Goal: Task Accomplishment & Management: Complete application form

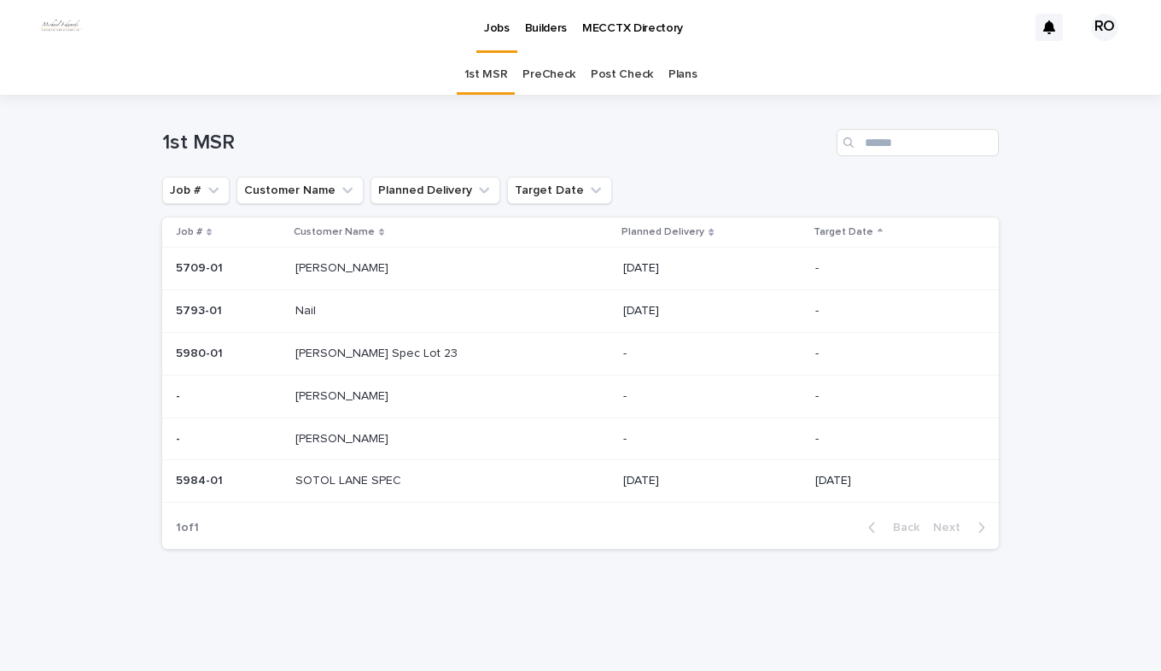
click at [550, 72] on link "PreCheck" at bounding box center [548, 75] width 53 height 40
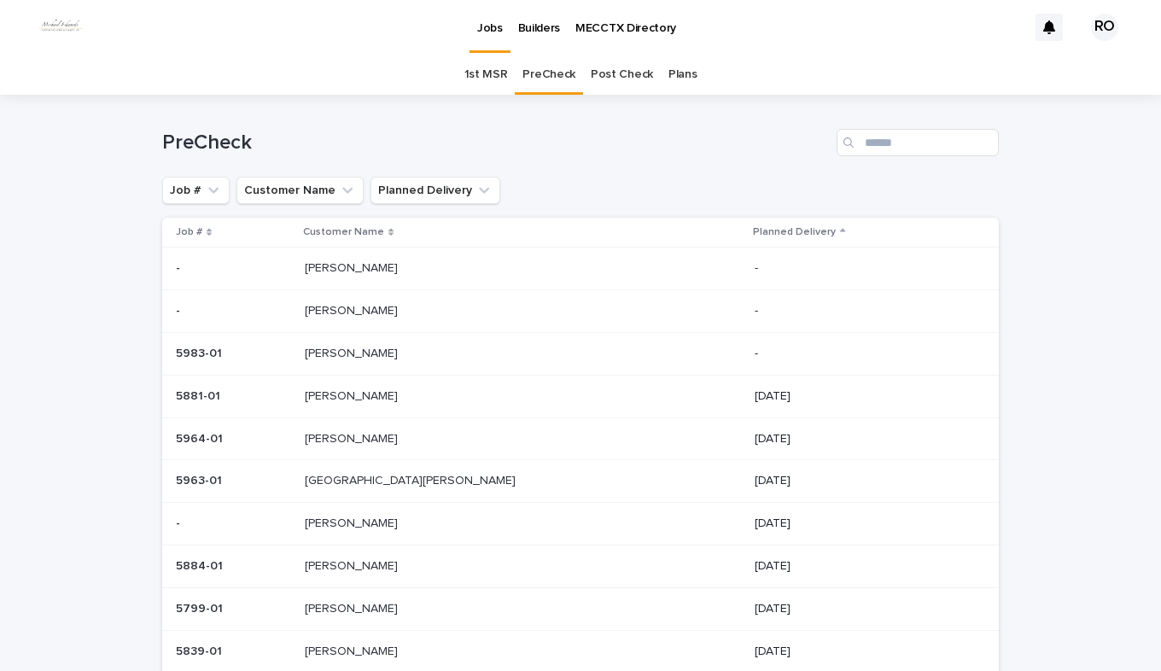
click at [380, 437] on p "[PERSON_NAME]" at bounding box center [353, 437] width 96 height 18
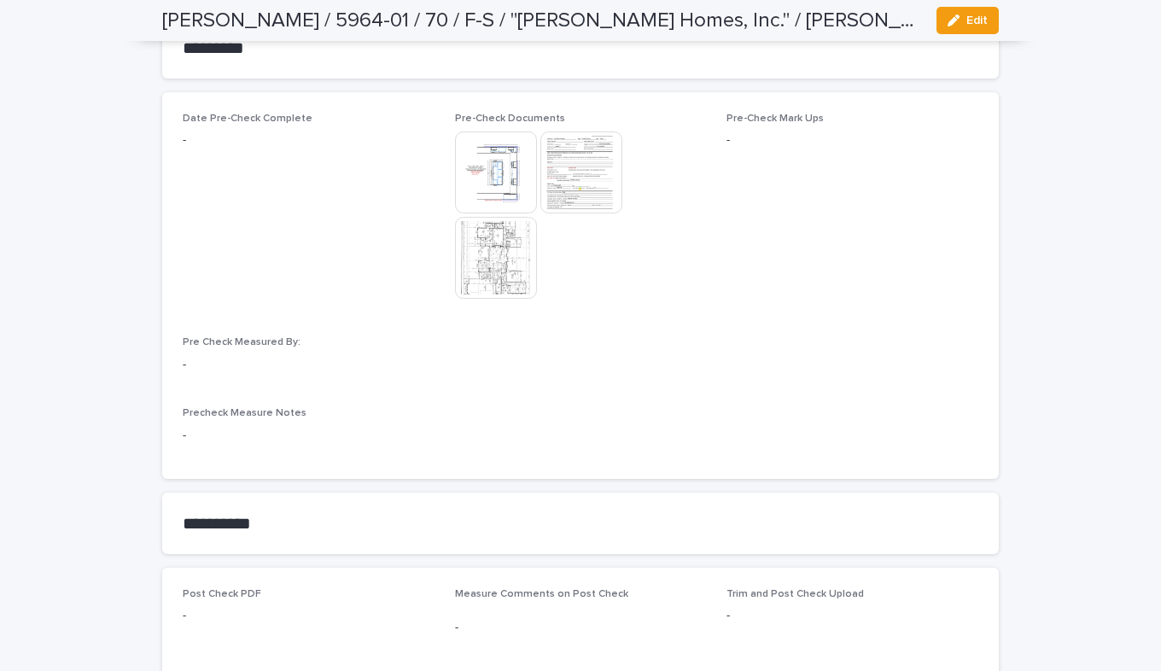
scroll to position [1536, 0]
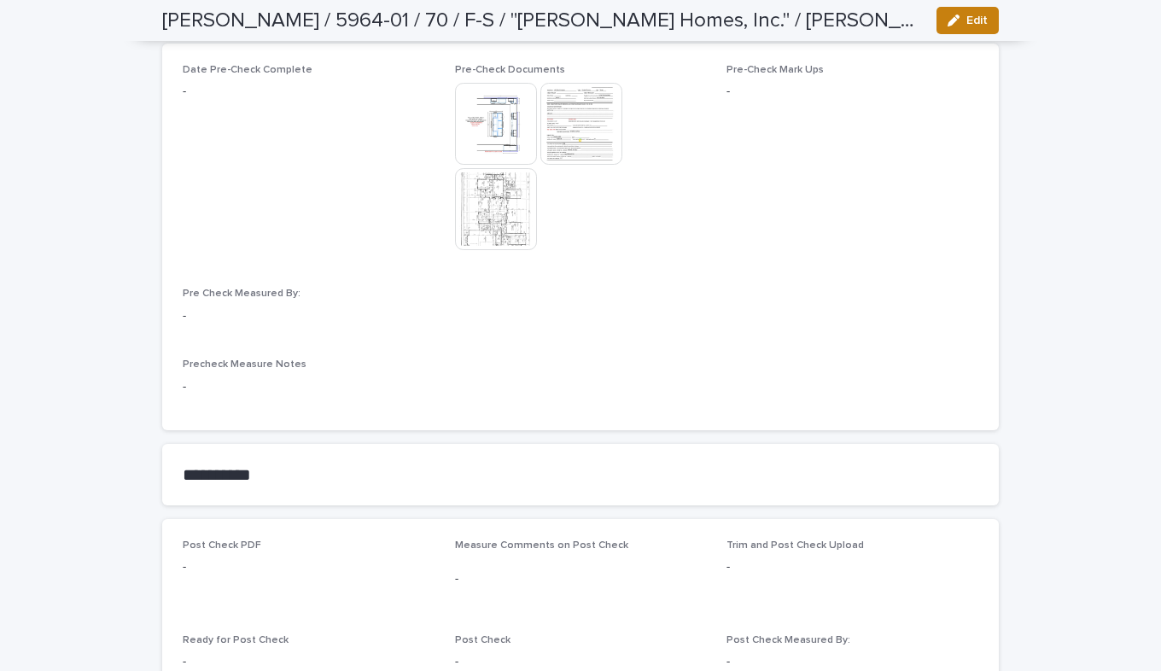
click at [950, 21] on icon "button" at bounding box center [953, 21] width 12 height 12
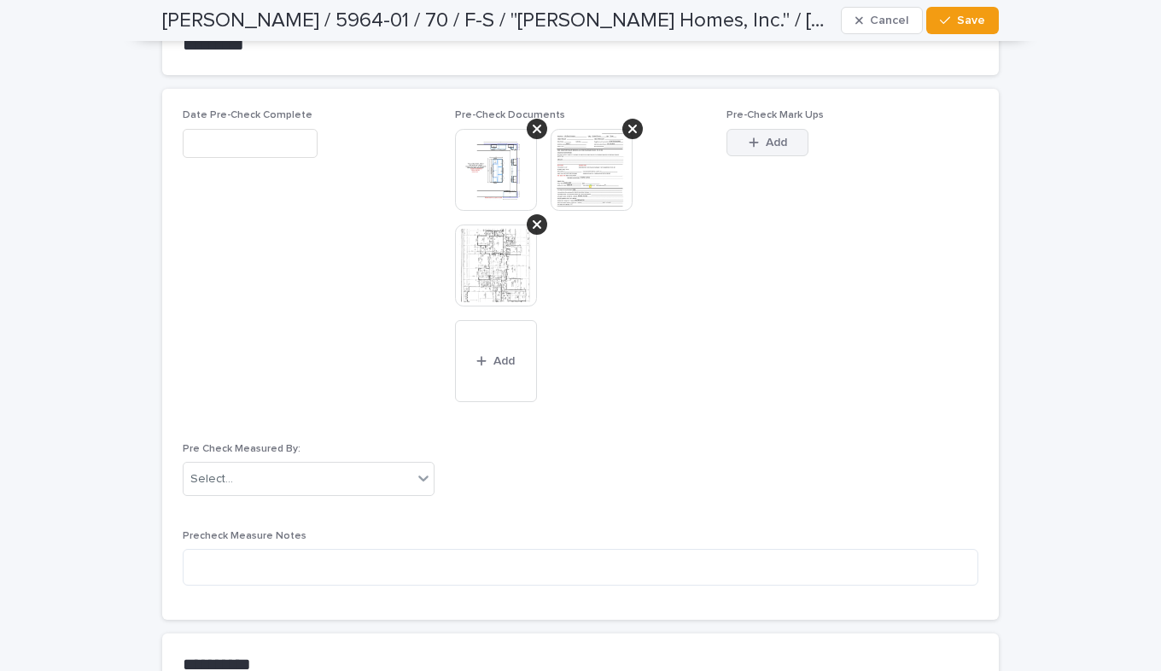
click at [768, 138] on span "Add" at bounding box center [776, 143] width 21 height 12
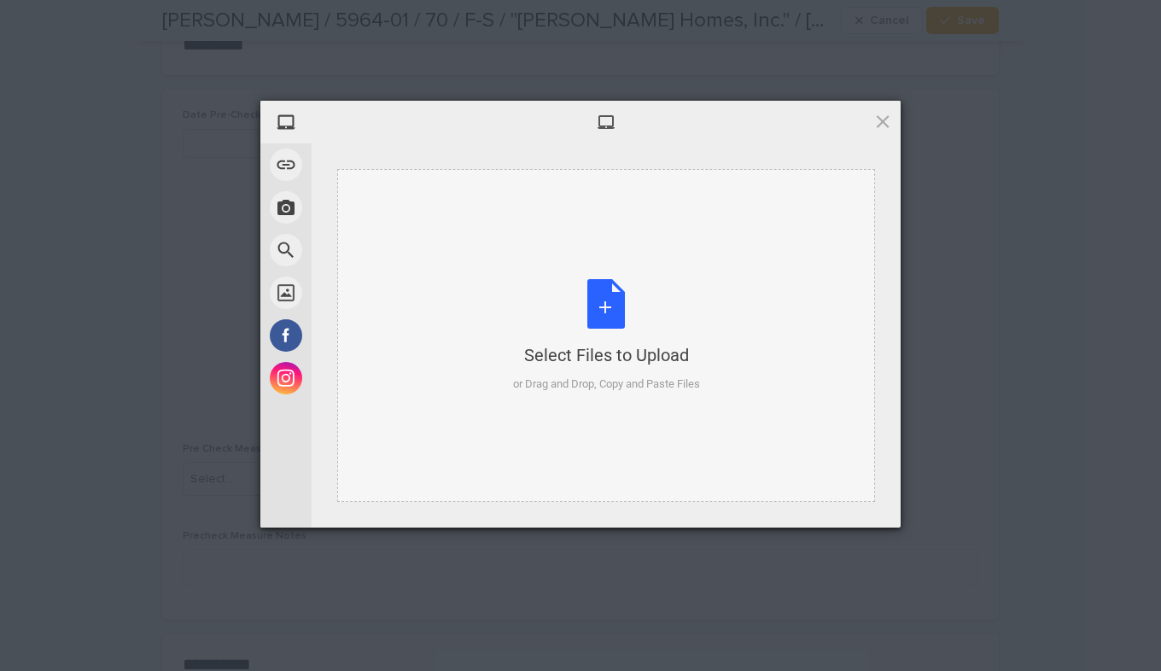
click at [615, 310] on div "Select Files to Upload or Drag and Drop, Copy and Paste Files" at bounding box center [606, 336] width 187 height 114
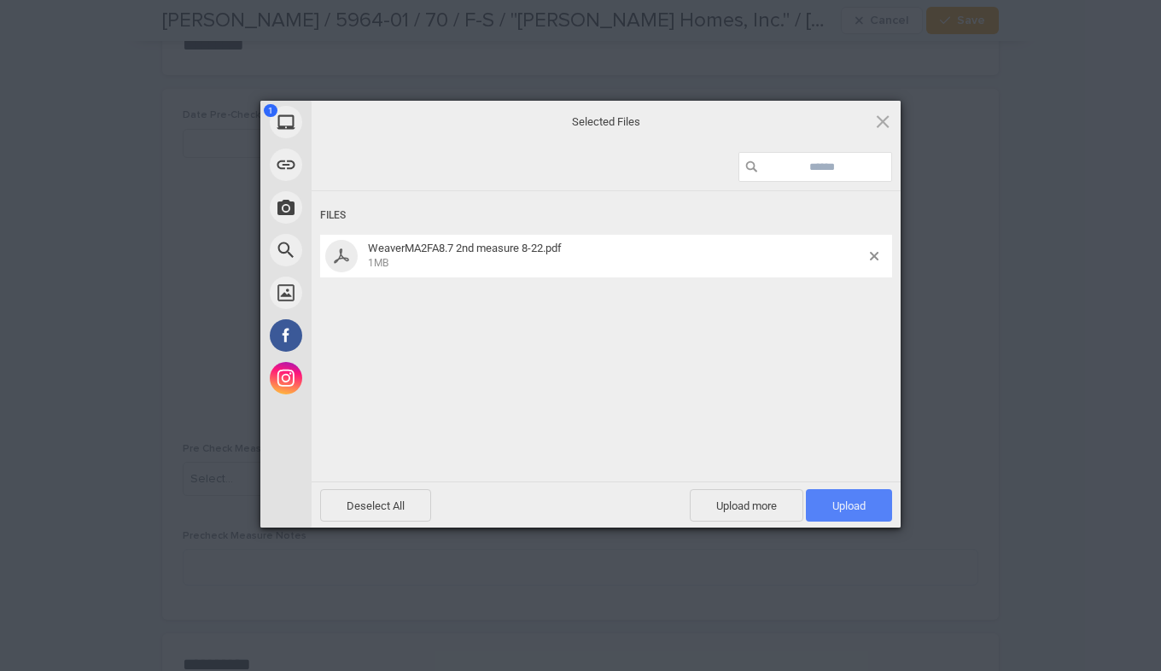
click at [844, 504] on span "Upload 1" at bounding box center [848, 505] width 33 height 13
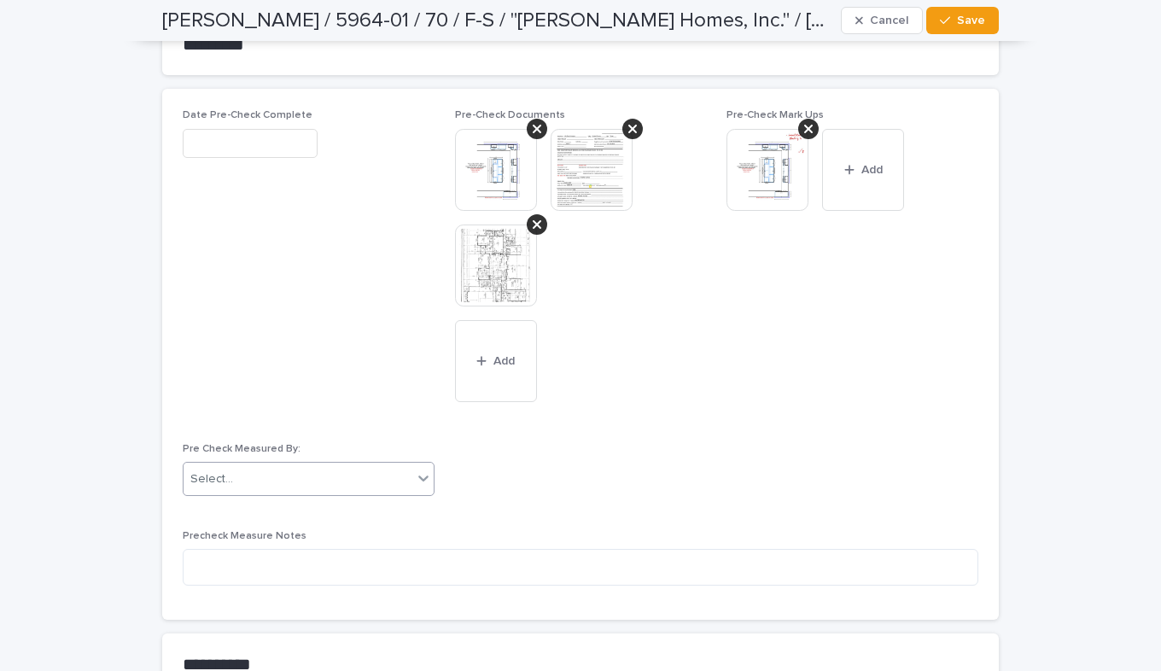
click at [417, 477] on icon at bounding box center [423, 477] width 17 height 17
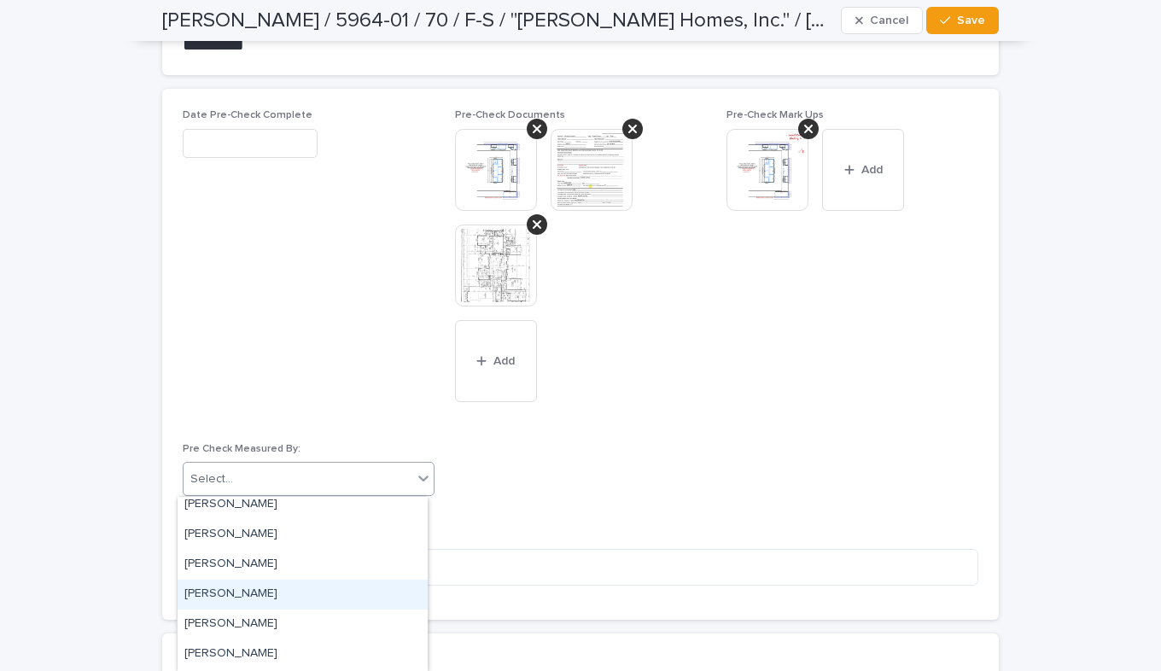
click at [314, 596] on div "[PERSON_NAME]" at bounding box center [303, 594] width 250 height 30
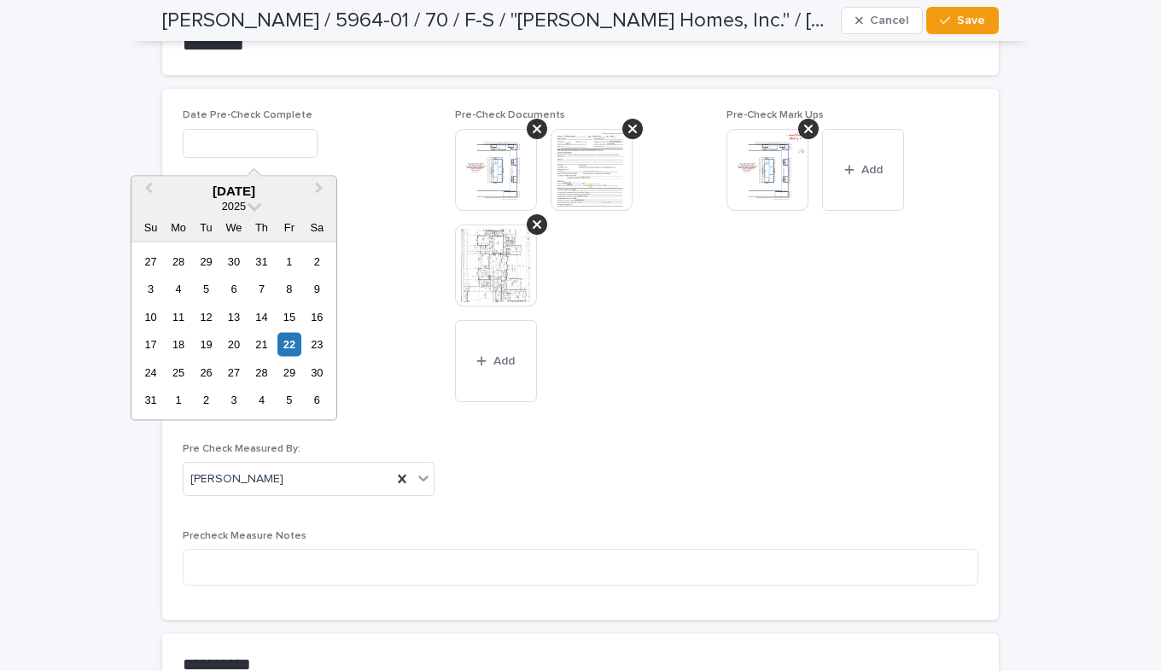
click at [274, 142] on input "text" at bounding box center [250, 144] width 135 height 30
click at [288, 346] on div "22" at bounding box center [288, 344] width 23 height 23
type input "**********"
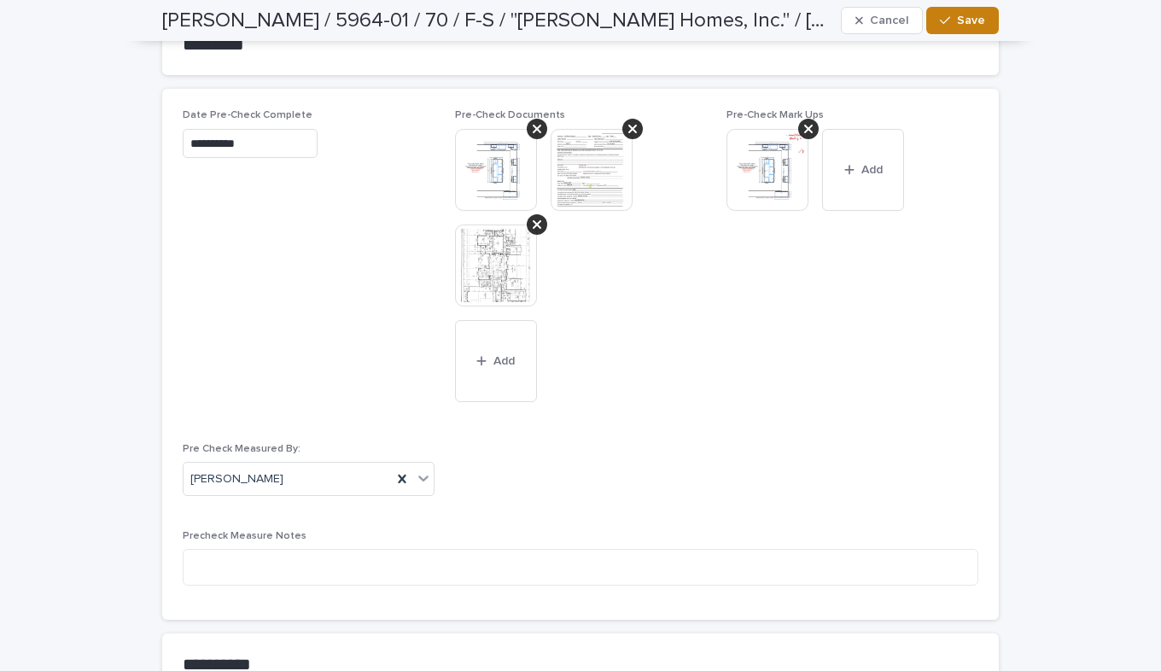
click at [970, 18] on span "Save" at bounding box center [971, 21] width 28 height 12
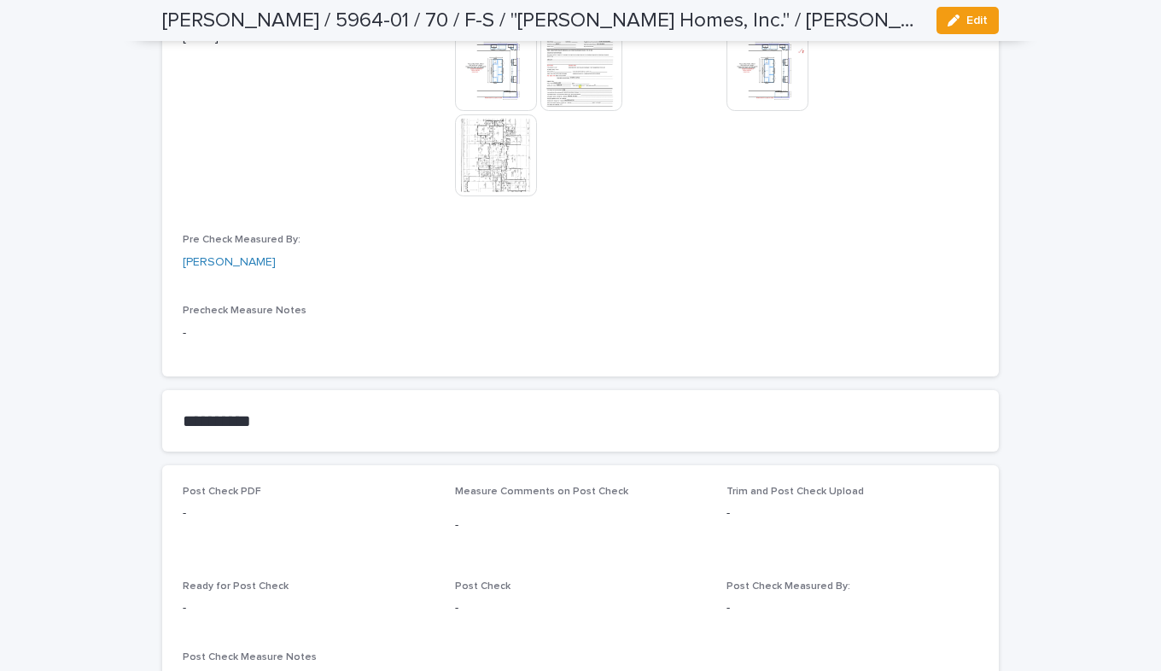
scroll to position [1622, 0]
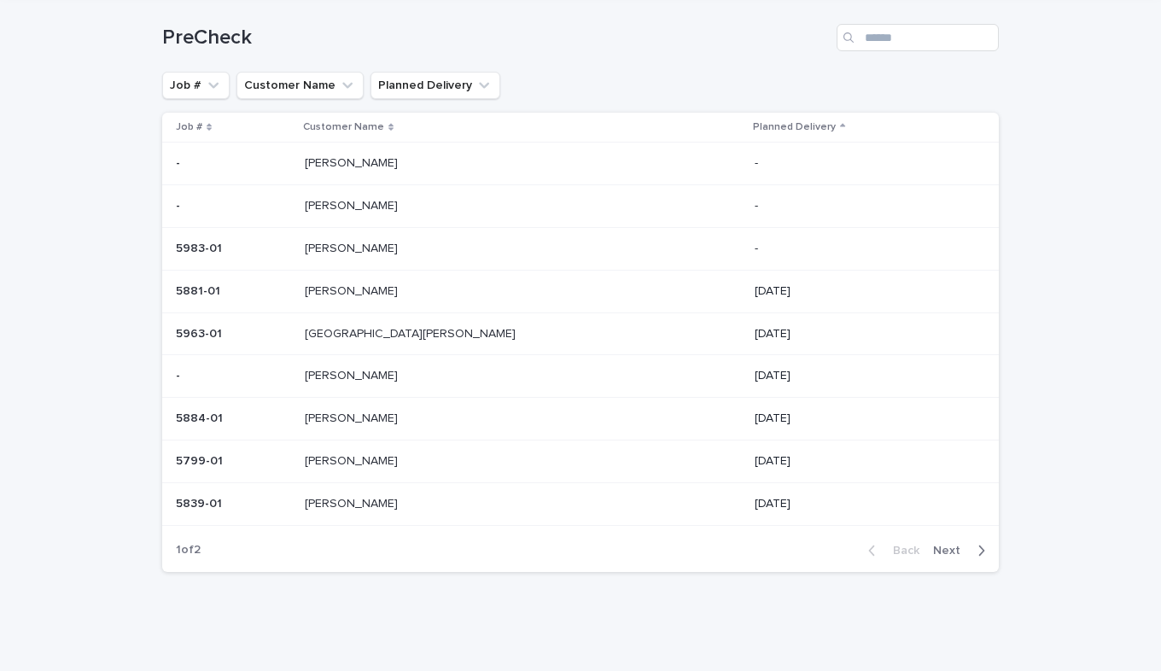
scroll to position [55, 0]
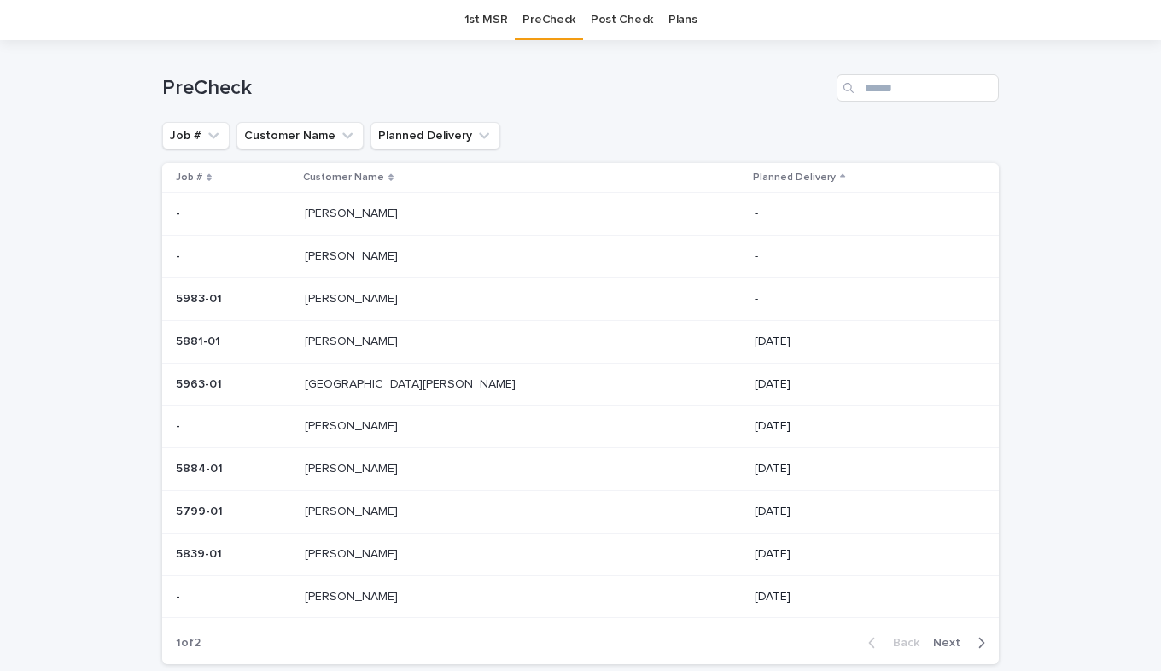
click at [404, 416] on div "[PERSON_NAME] [PERSON_NAME]" at bounding box center [523, 426] width 437 height 28
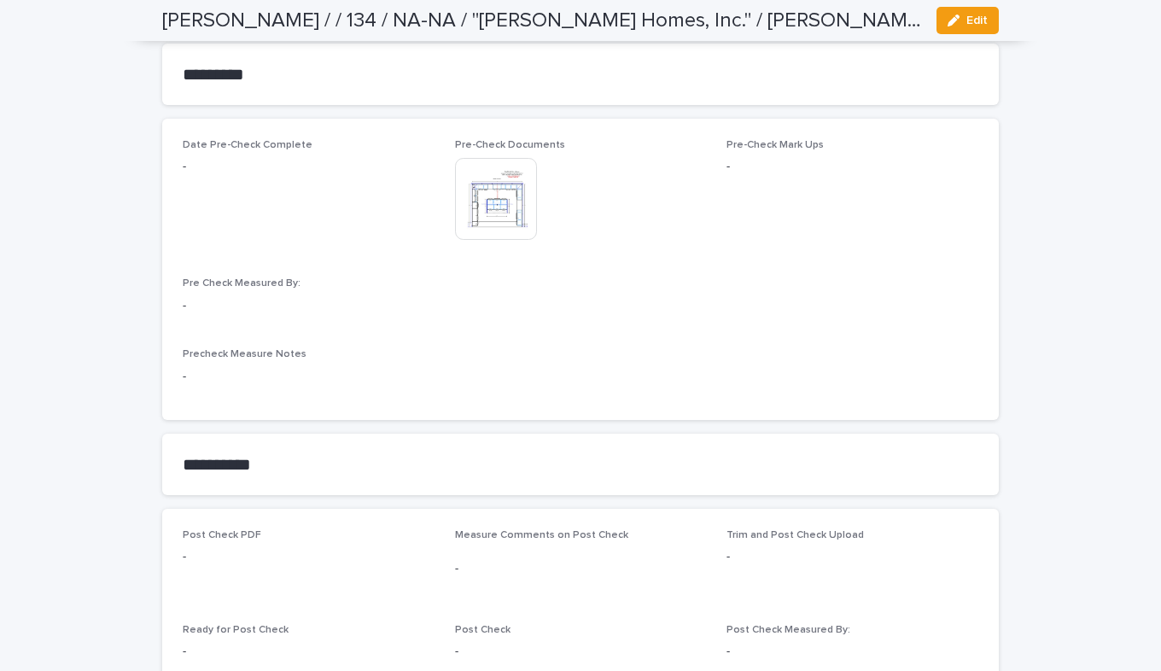
scroll to position [1536, 0]
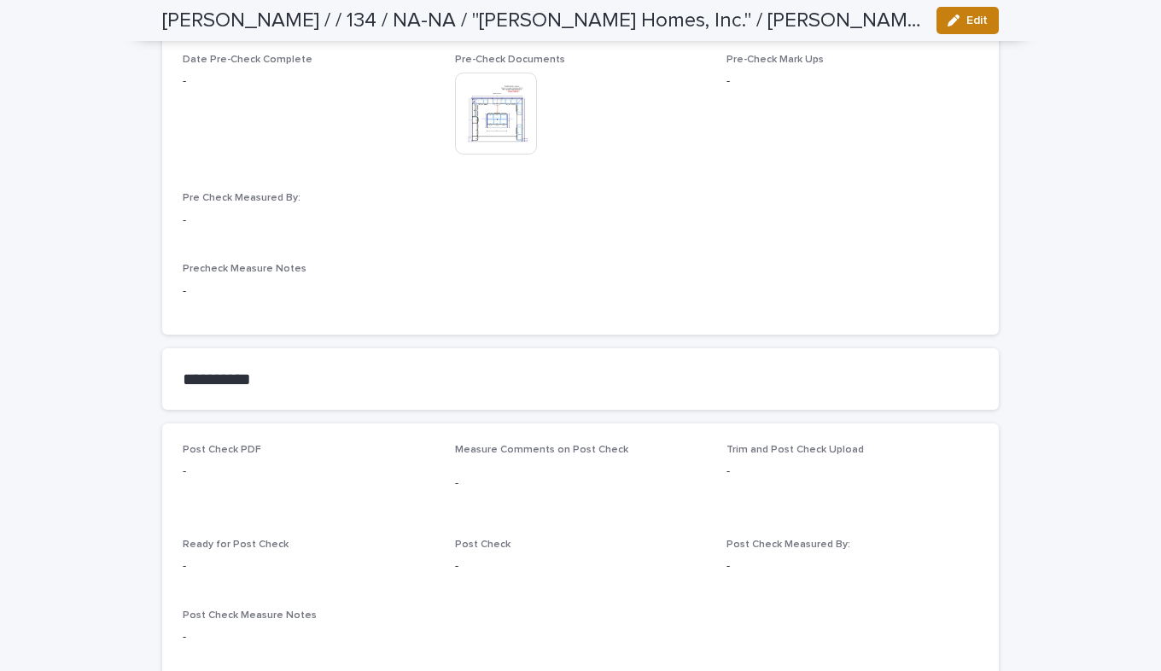
click at [948, 21] on icon "button" at bounding box center [953, 21] width 12 height 12
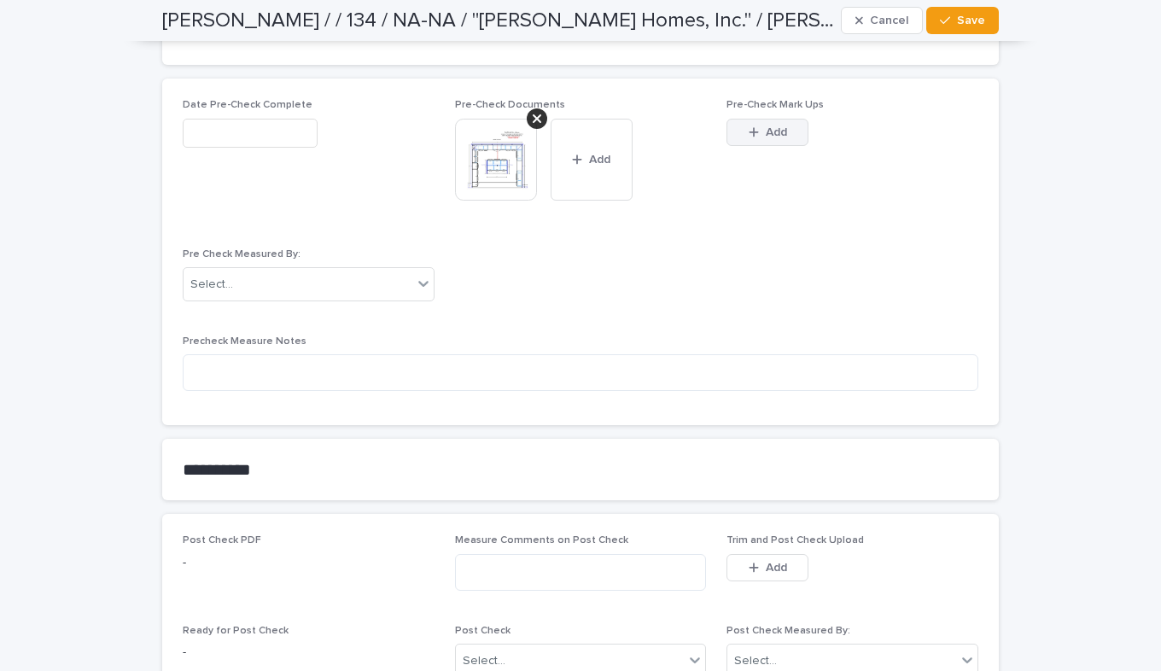
click at [766, 132] on span "Add" at bounding box center [776, 132] width 21 height 12
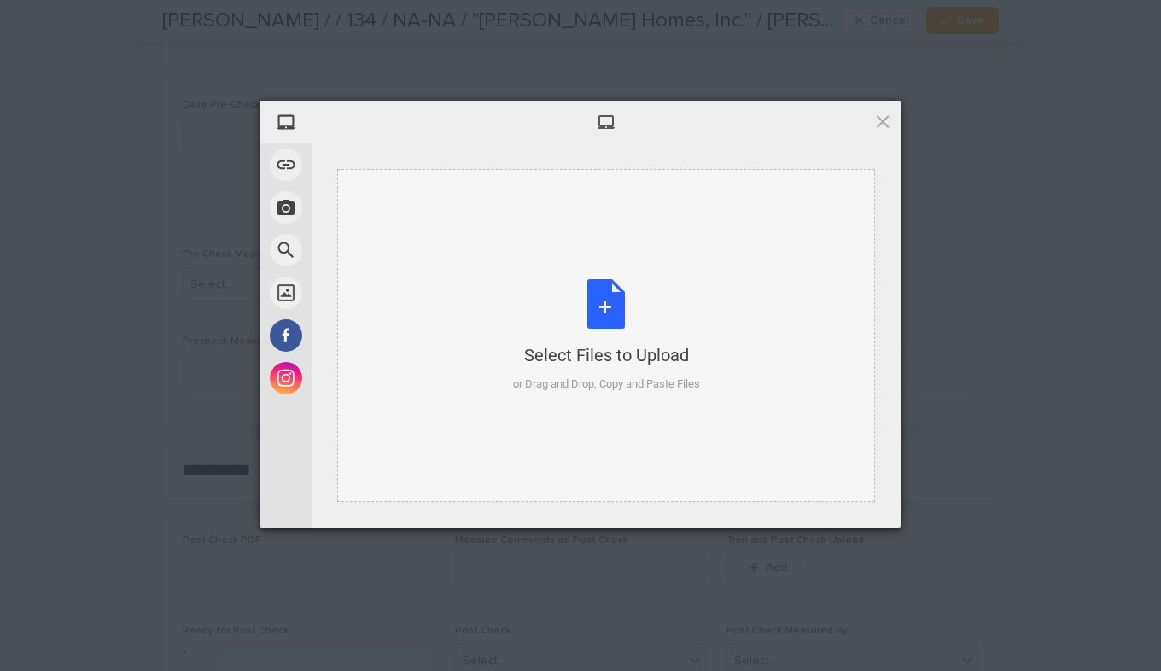
click at [602, 293] on div "Select Files to Upload or Drag and Drop, Copy and Paste Files" at bounding box center [606, 336] width 187 height 114
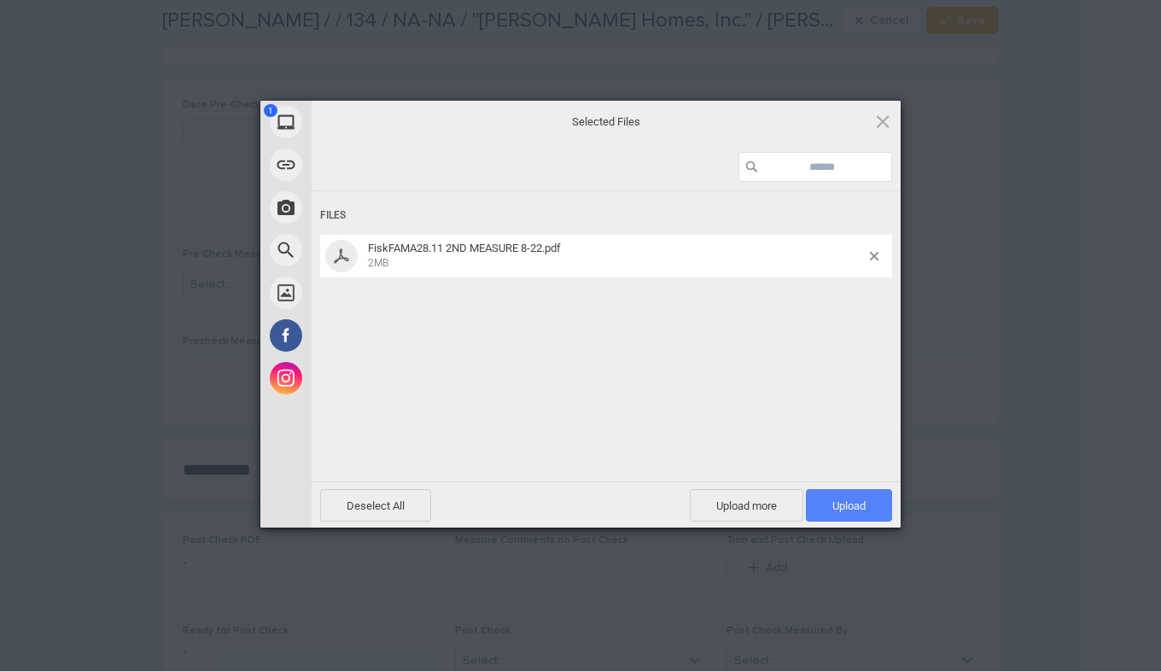
click at [863, 502] on span "Upload 1" at bounding box center [848, 505] width 33 height 13
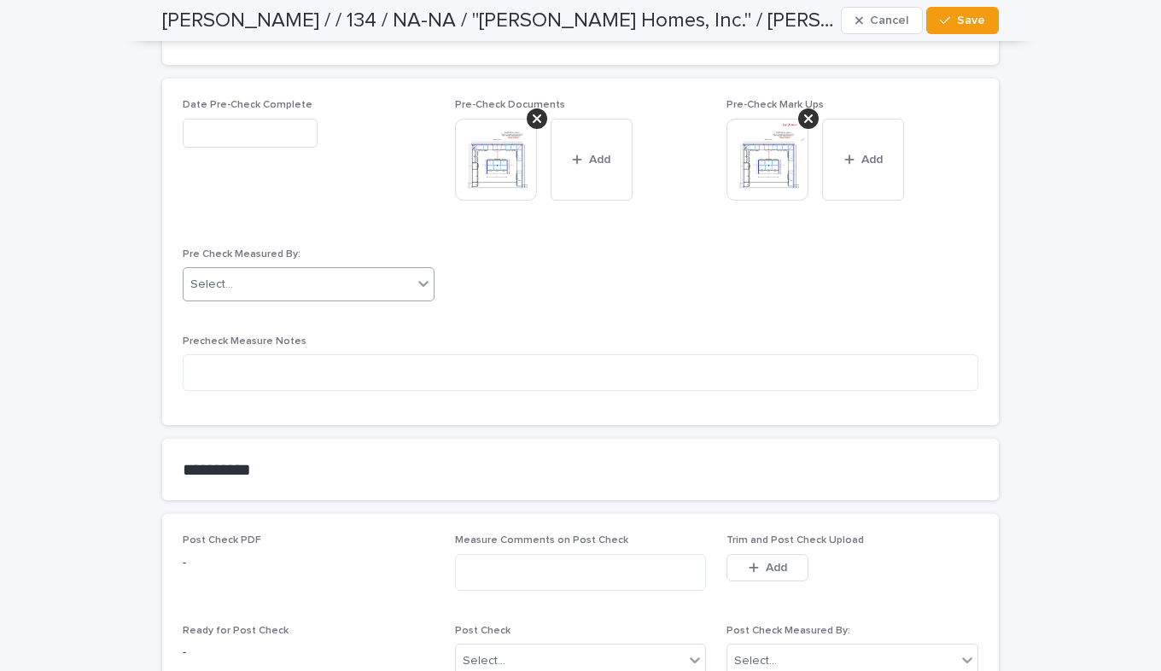
click at [418, 285] on icon at bounding box center [423, 283] width 17 height 17
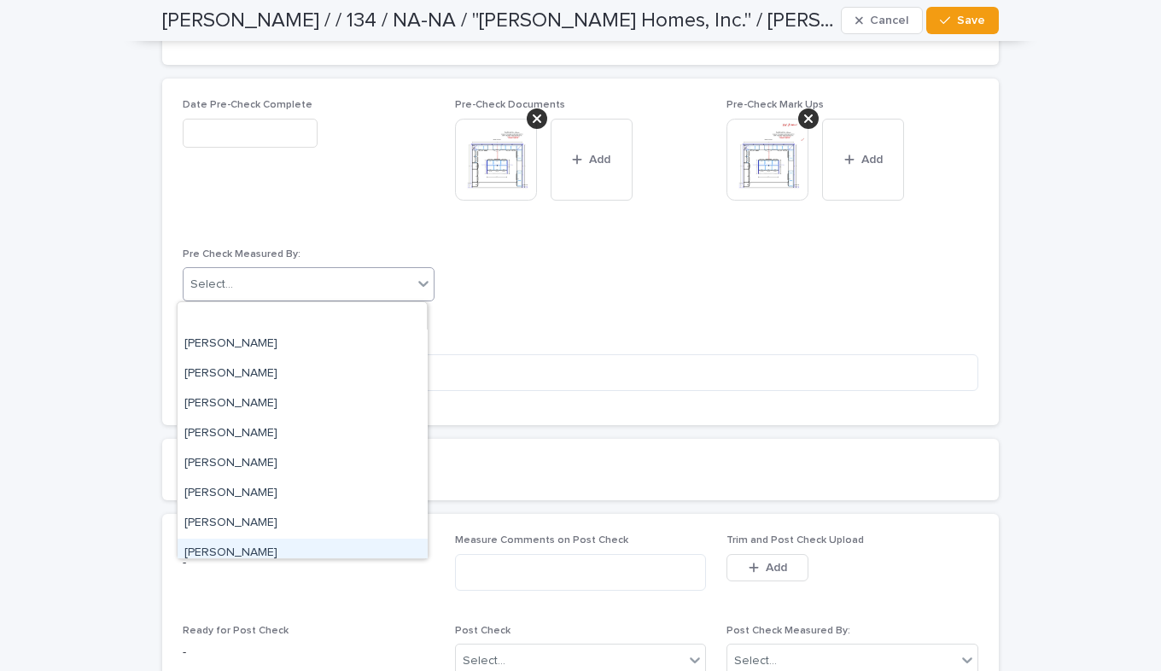
scroll to position [3702, 0]
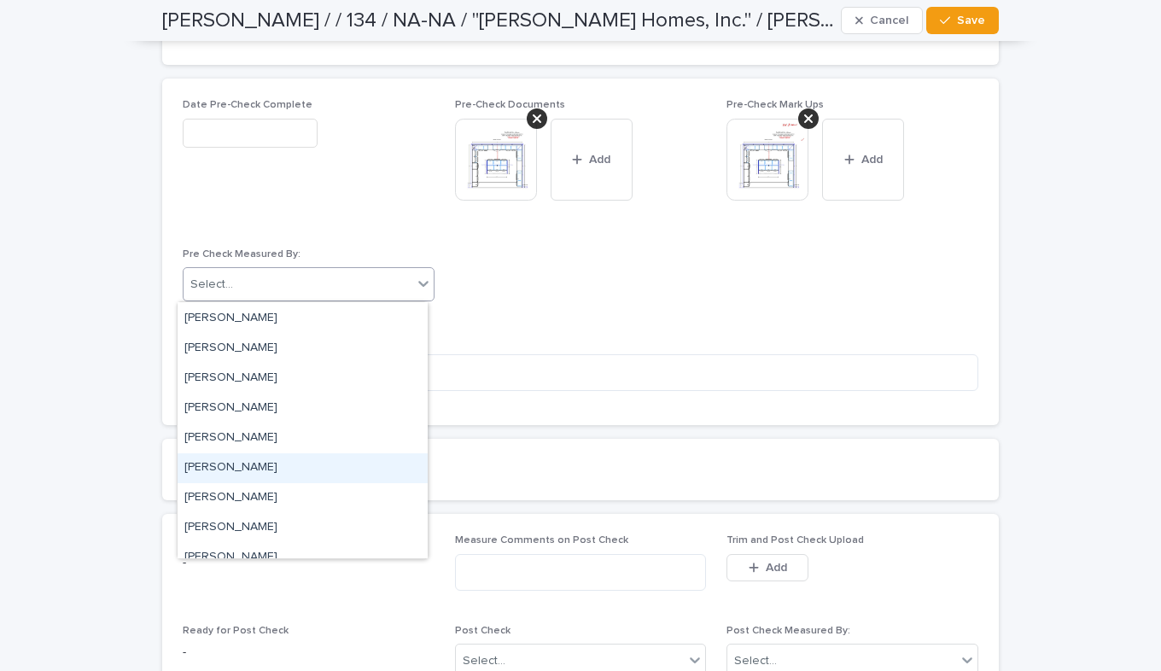
click at [236, 465] on div "[PERSON_NAME]" at bounding box center [303, 468] width 250 height 30
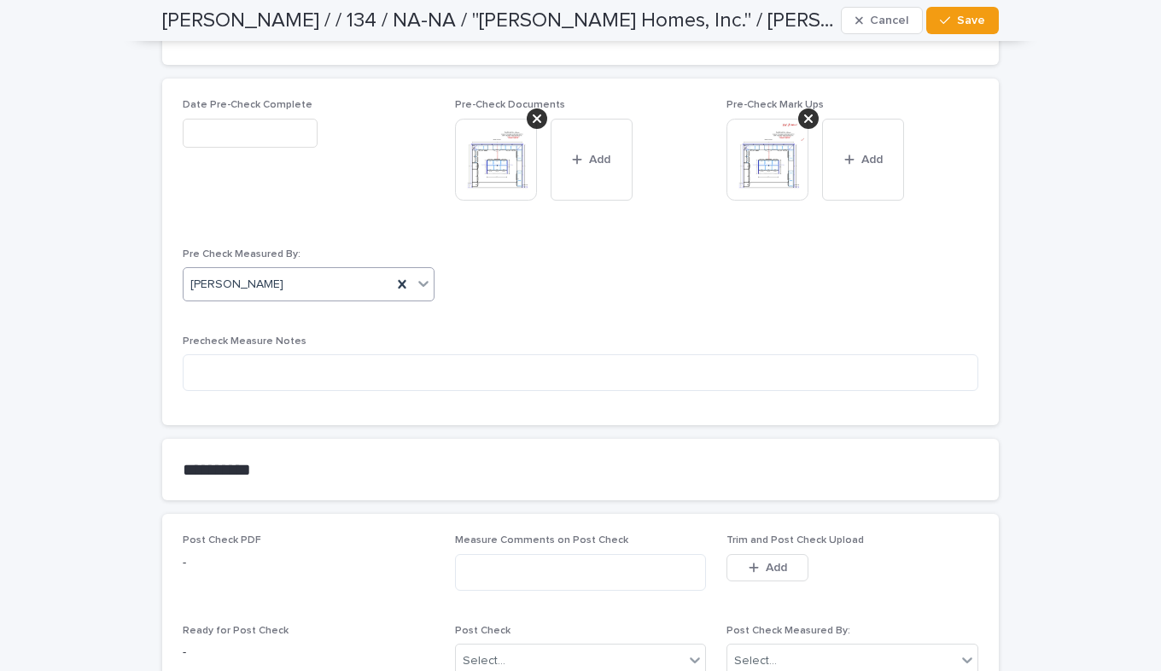
click at [251, 130] on input "text" at bounding box center [250, 134] width 135 height 30
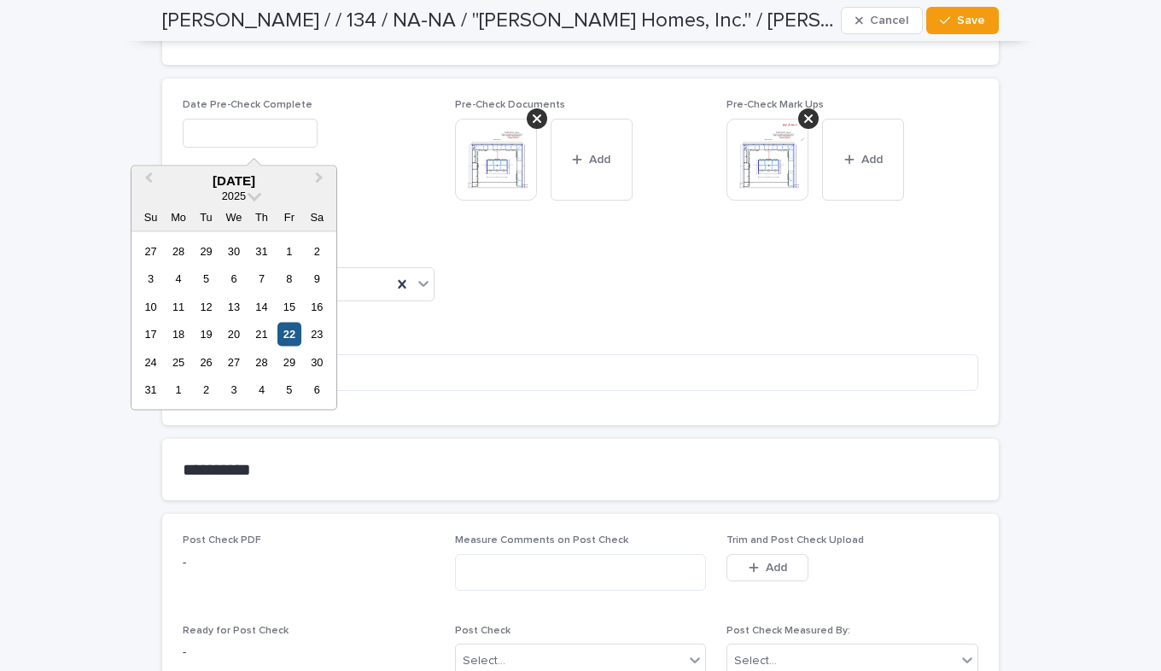
click at [293, 332] on div "22" at bounding box center [288, 334] width 23 height 23
type input "**********"
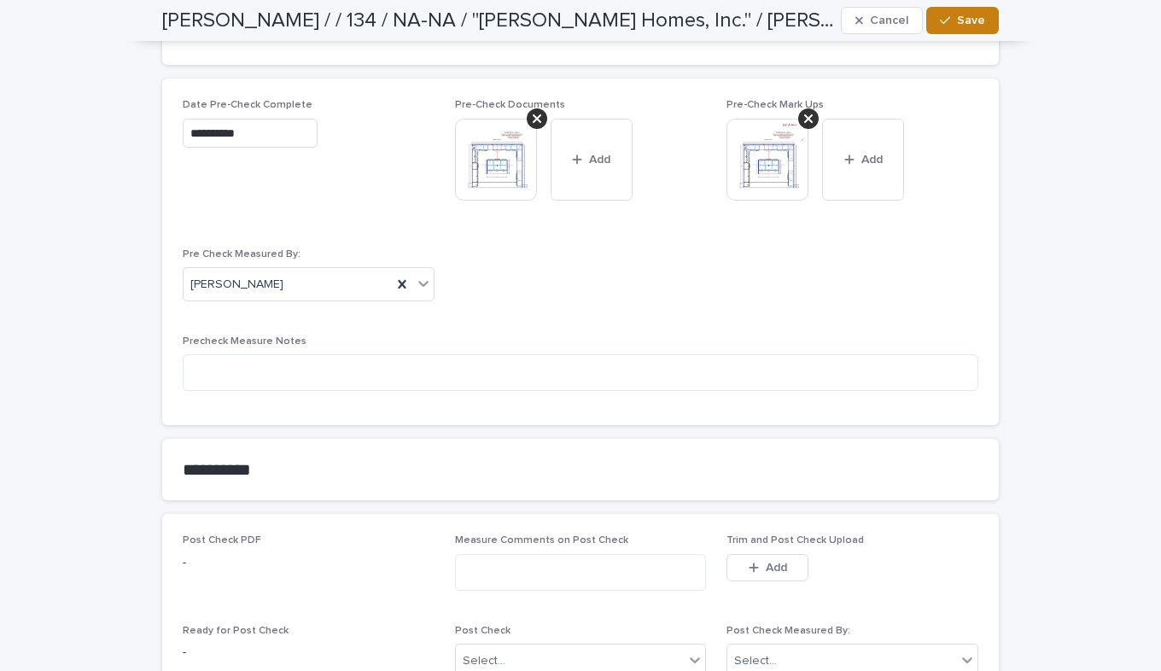
click at [957, 20] on span "Save" at bounding box center [971, 21] width 28 height 12
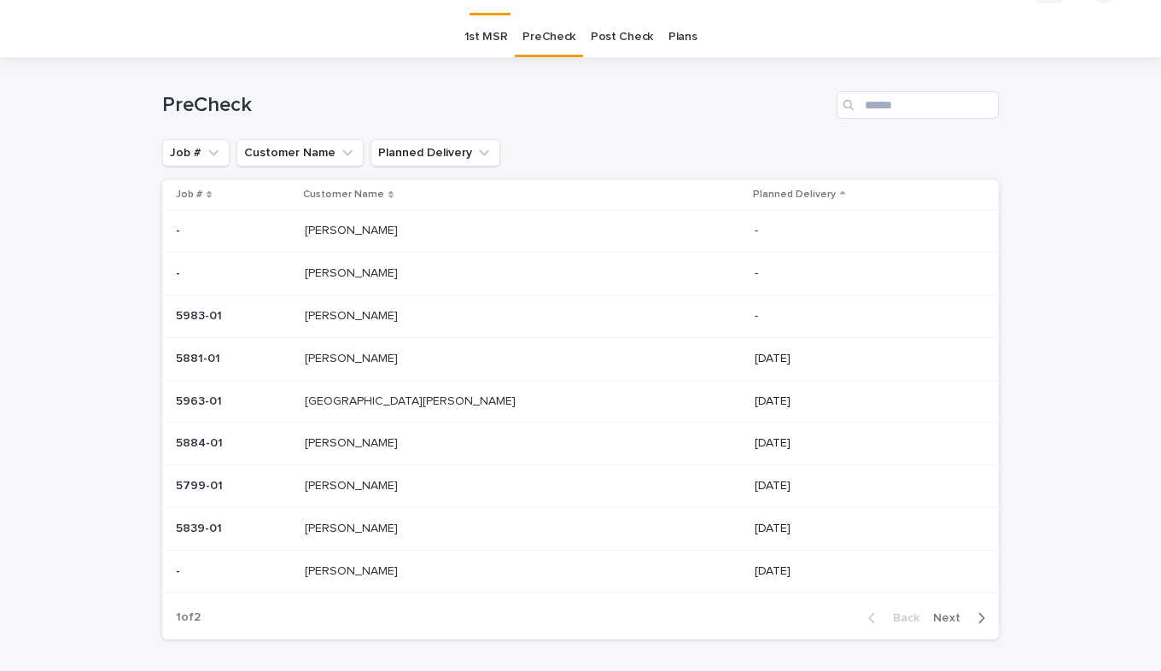
scroll to position [55, 0]
